Goal: Task Accomplishment & Management: Use online tool/utility

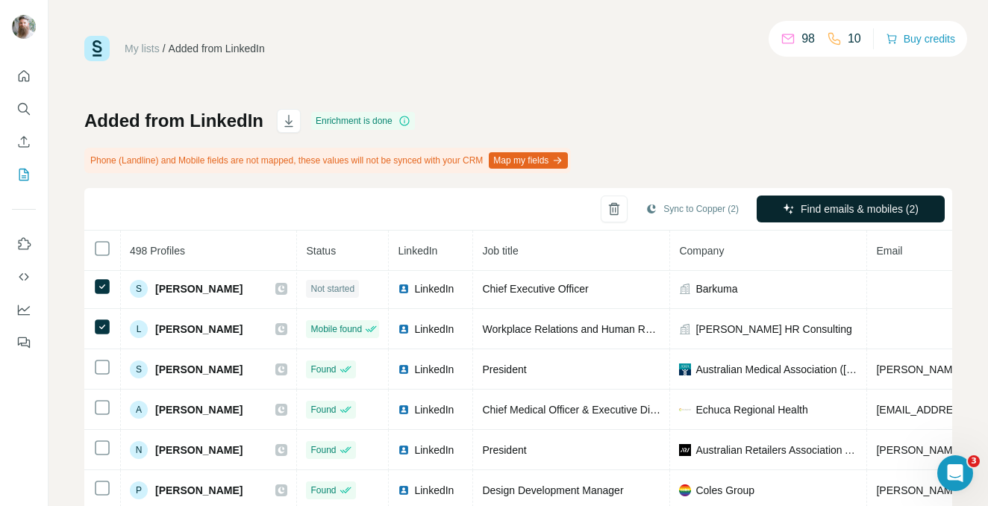
scroll to position [3, 0]
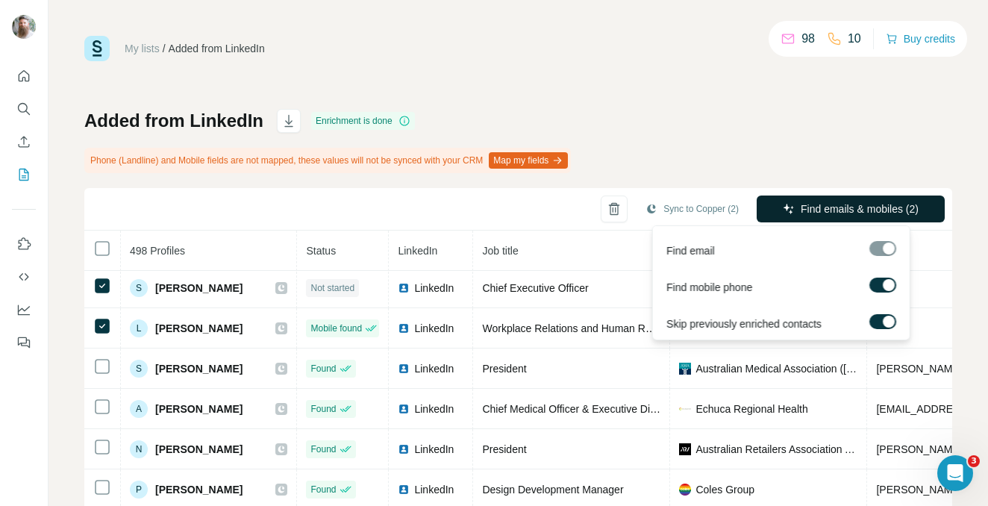
click at [855, 209] on span "Find emails & mobiles (2)" at bounding box center [859, 208] width 118 height 15
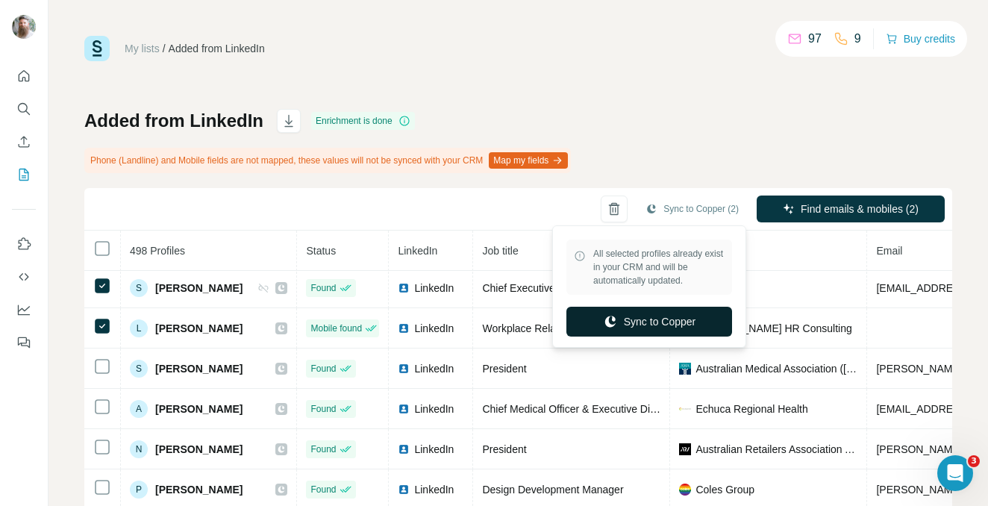
click at [666, 316] on button "Sync to Copper" at bounding box center [649, 322] width 166 height 30
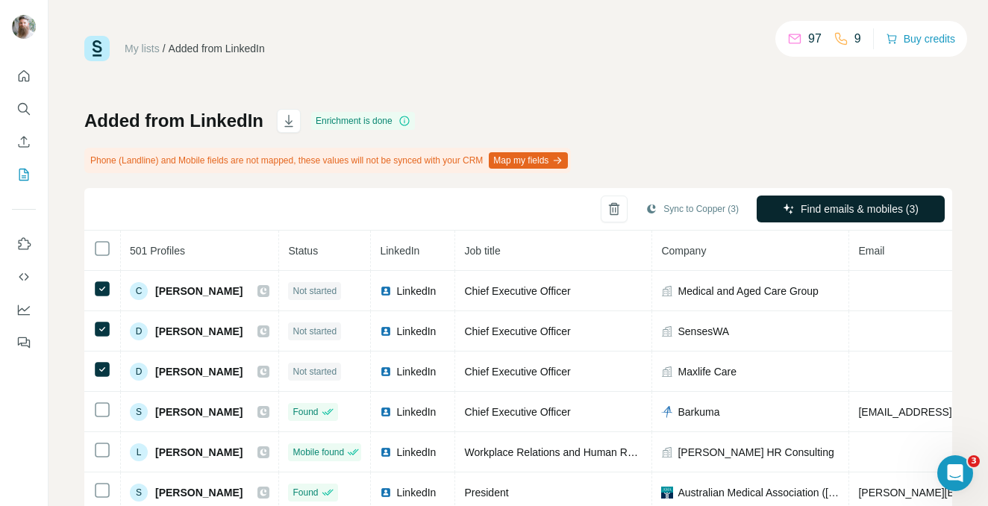
click at [800, 211] on span "Find emails & mobiles (3)" at bounding box center [859, 208] width 118 height 15
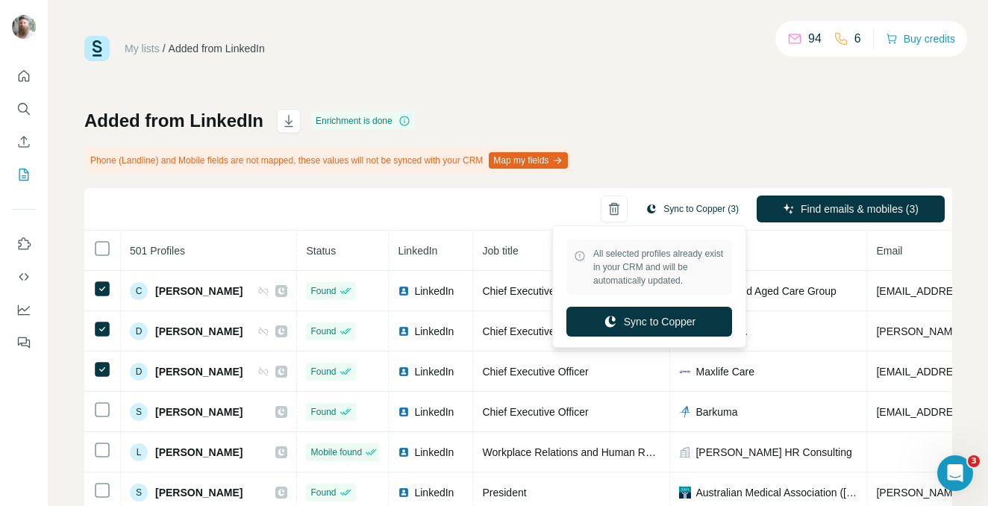
click at [660, 210] on button "Sync to Copper (3)" at bounding box center [692, 209] width 114 height 22
click at [661, 319] on button "Sync to Copper" at bounding box center [649, 322] width 166 height 30
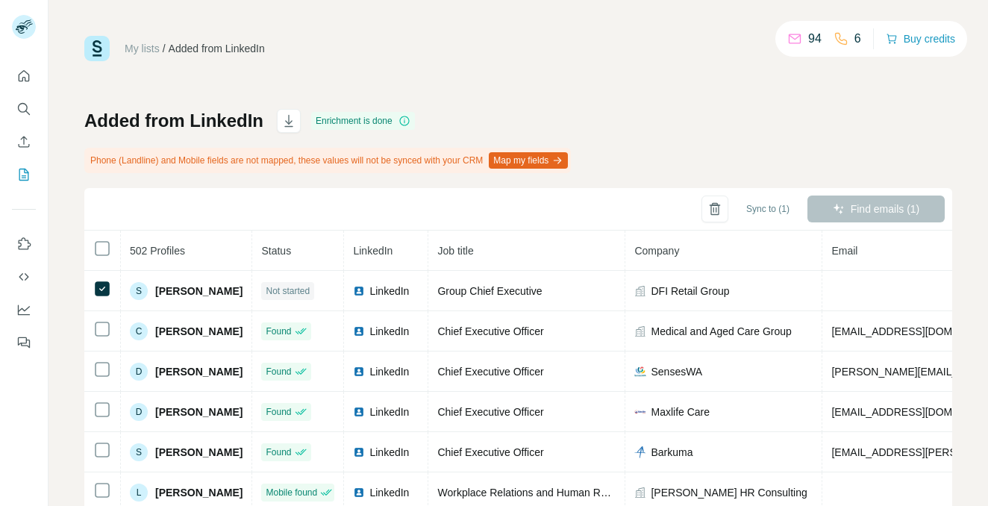
click at [873, 201] on div "Find emails (1)" at bounding box center [875, 208] width 137 height 27
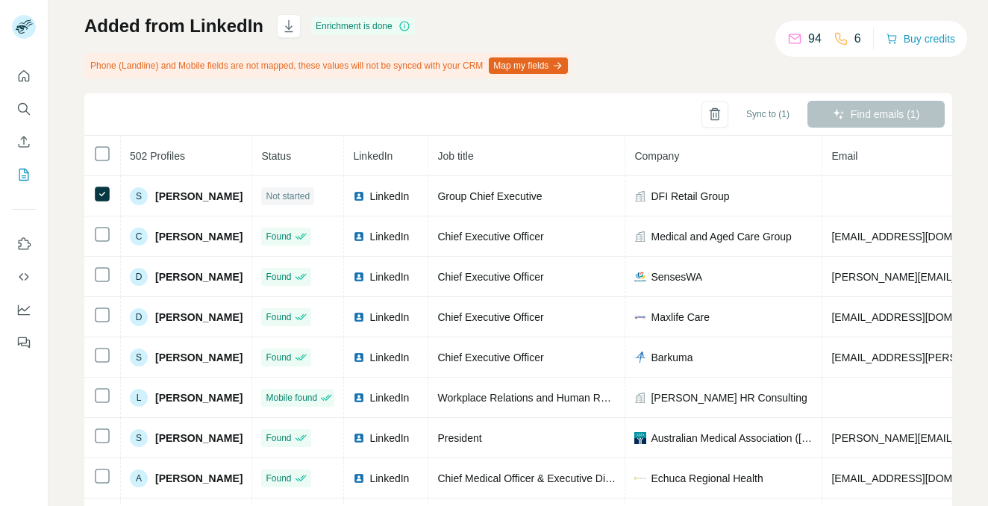
scroll to position [16, 0]
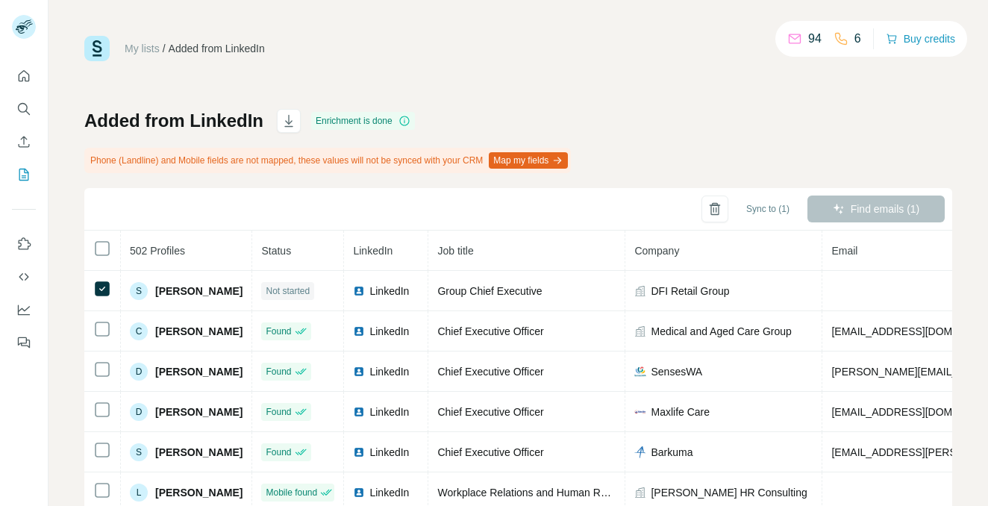
click at [832, 212] on div "Find emails (1)" at bounding box center [875, 208] width 137 height 27
click at [865, 209] on div "Find emails (1)" at bounding box center [875, 208] width 137 height 27
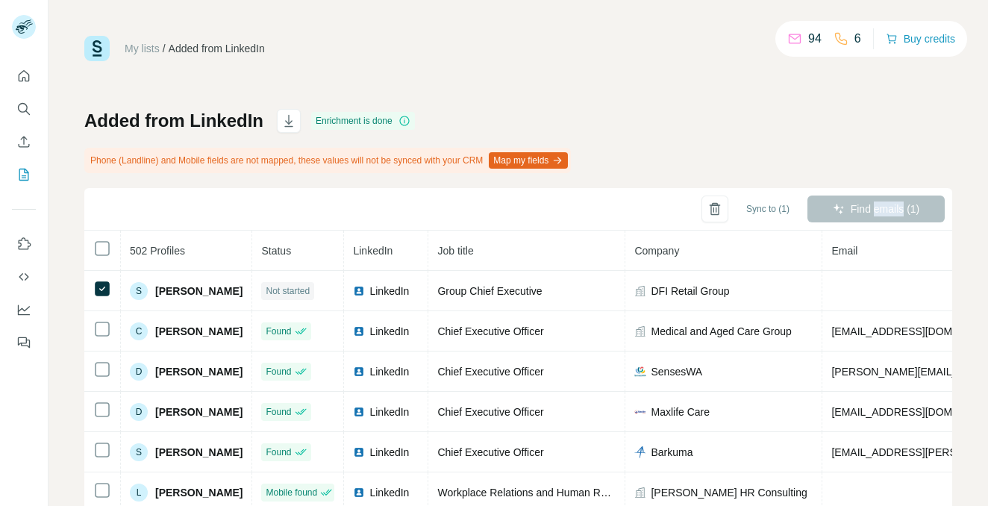
click at [865, 209] on div "Find emails (1)" at bounding box center [875, 208] width 137 height 27
click at [790, 40] on icon at bounding box center [794, 38] width 15 height 15
click at [799, 154] on div "Added from LinkedIn Enrichment is done Phone (Landline) and Mobile fields are n…" at bounding box center [517, 366] width 867 height 515
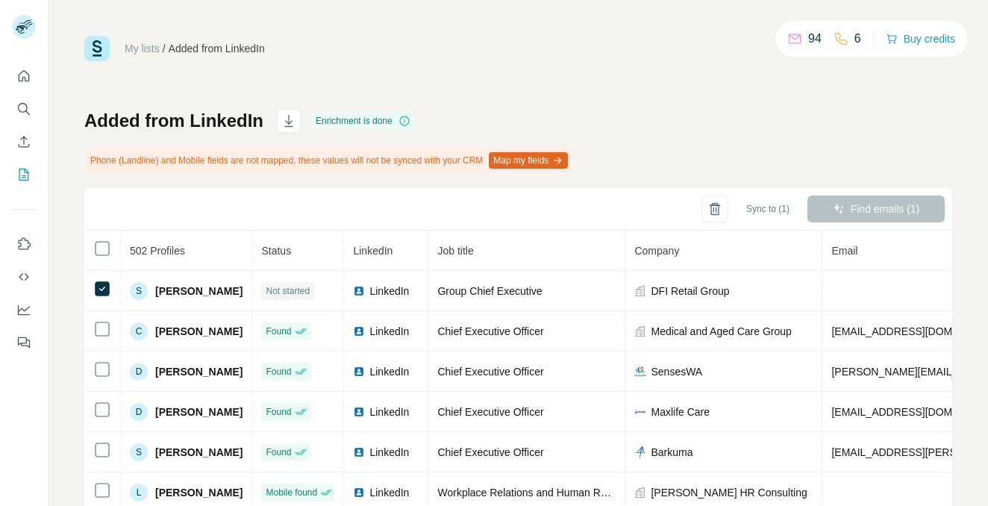
click at [767, 175] on div "Added from LinkedIn Enrichment is done Phone (Landline) and Mobile fields are n…" at bounding box center [517, 366] width 867 height 515
click at [820, 216] on div "Find emails (1)" at bounding box center [875, 208] width 137 height 27
click at [696, 136] on div "Added from LinkedIn Enrichment is done Phone (Landline) and Mobile fields are n…" at bounding box center [517, 366] width 867 height 515
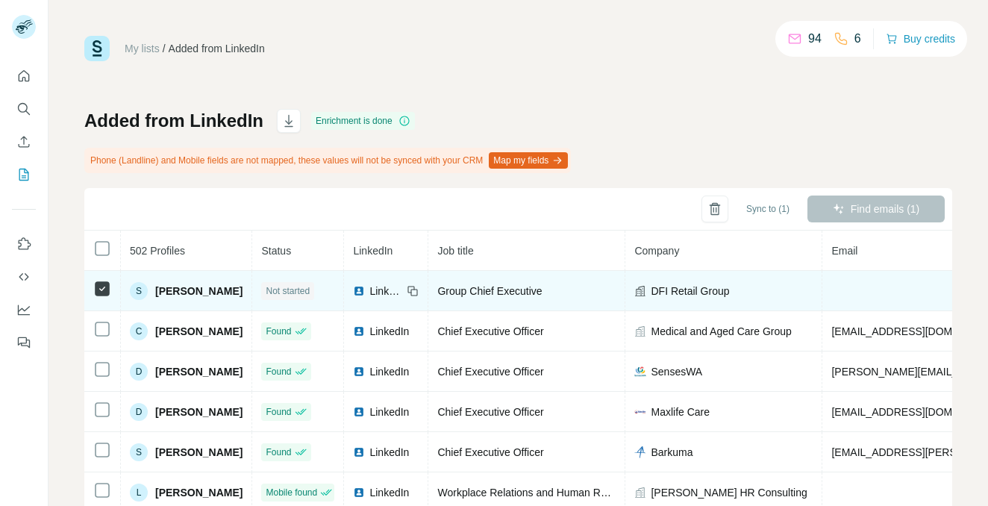
click at [103, 280] on icon at bounding box center [102, 289] width 18 height 18
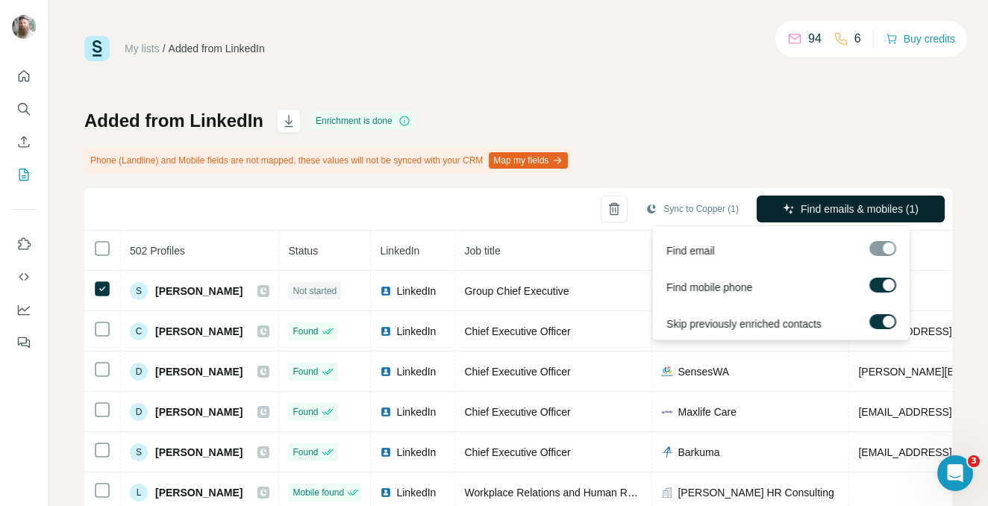
click at [782, 205] on icon "button" at bounding box center [788, 209] width 12 height 12
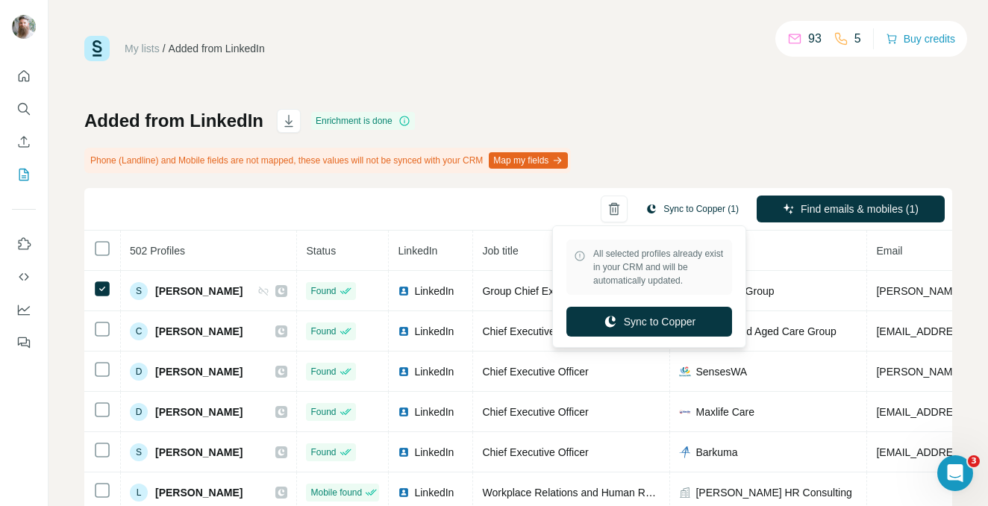
click at [704, 203] on button "Sync to Copper (1)" at bounding box center [692, 209] width 114 height 22
click at [662, 324] on button "Sync to Copper" at bounding box center [649, 322] width 166 height 30
